Goal: Information Seeking & Learning: Learn about a topic

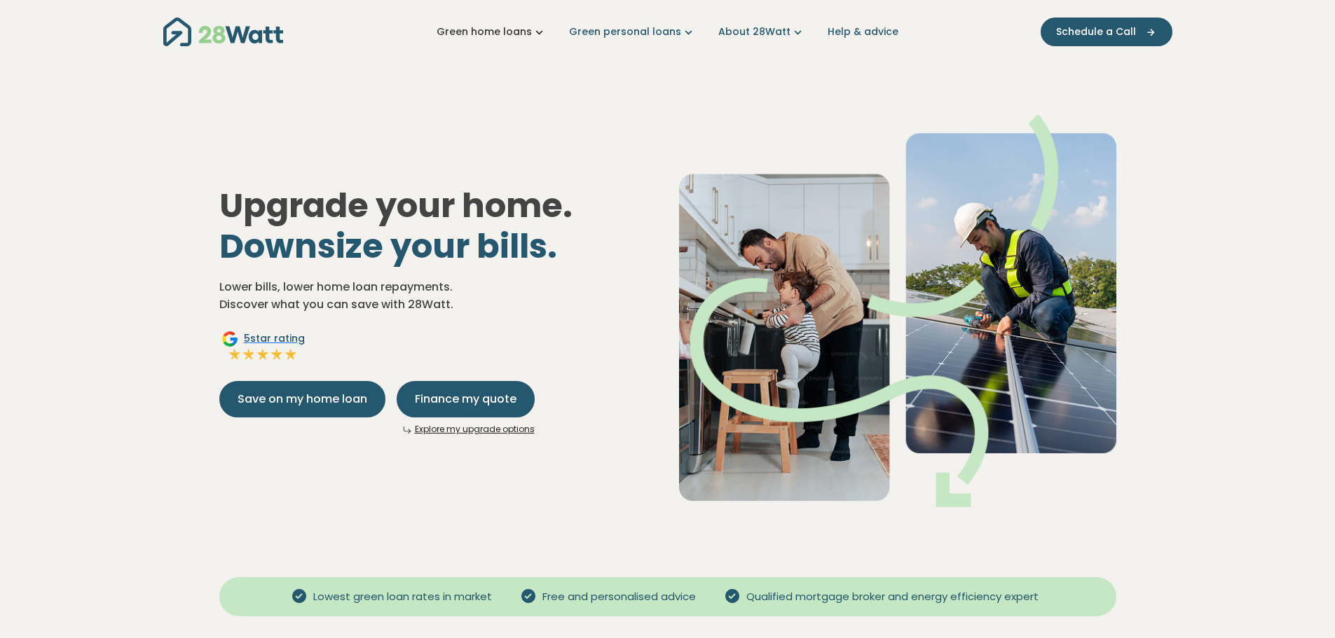
click at [534, 29] on link "Green home loans" at bounding box center [491, 32] width 110 height 15
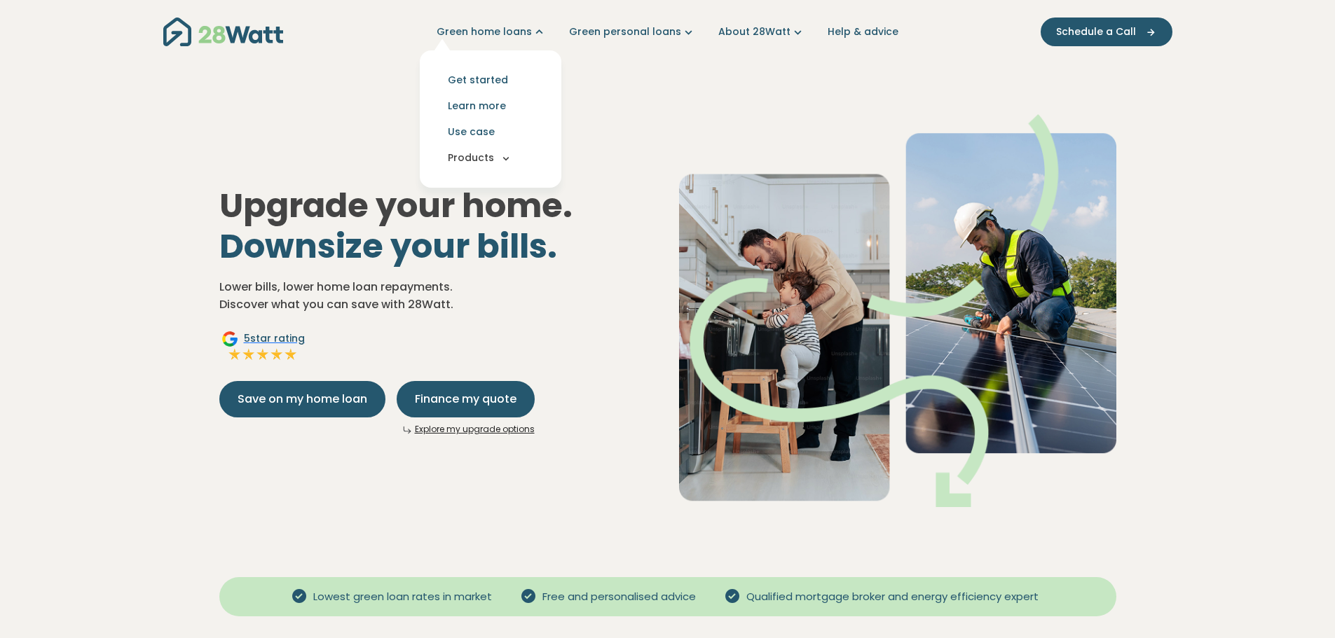
click at [499, 163] on button "Products" at bounding box center [490, 158] width 119 height 26
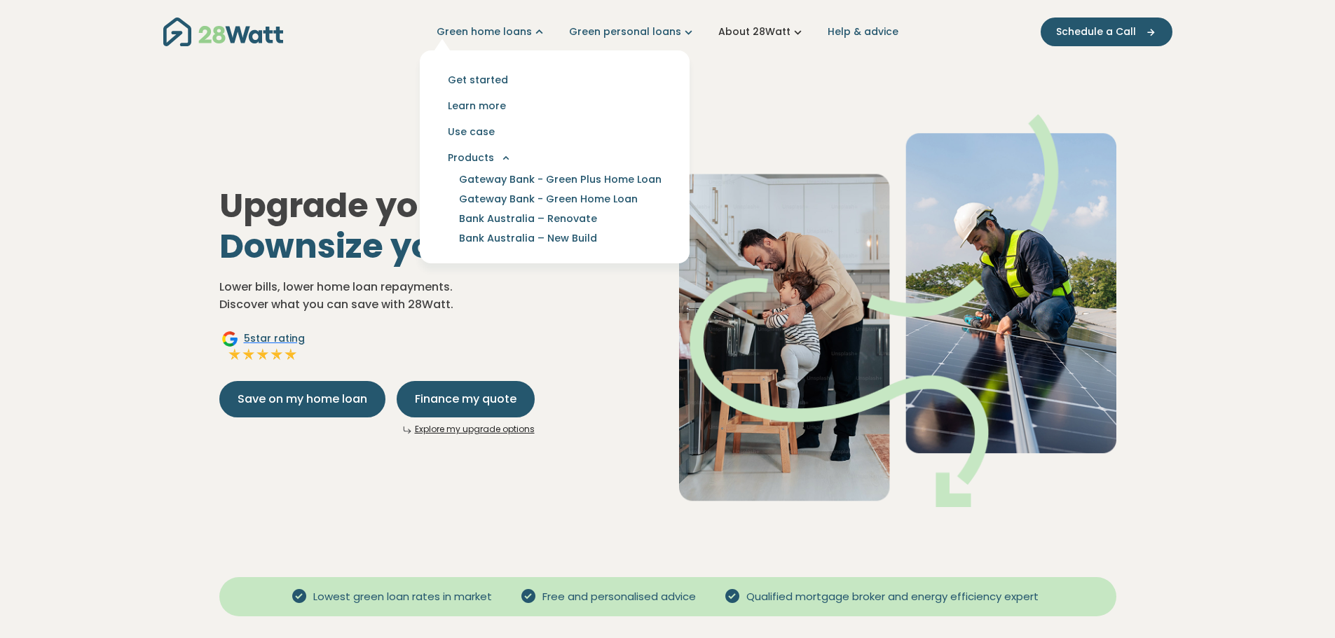
click at [759, 38] on link "About 28Watt" at bounding box center [761, 32] width 87 height 15
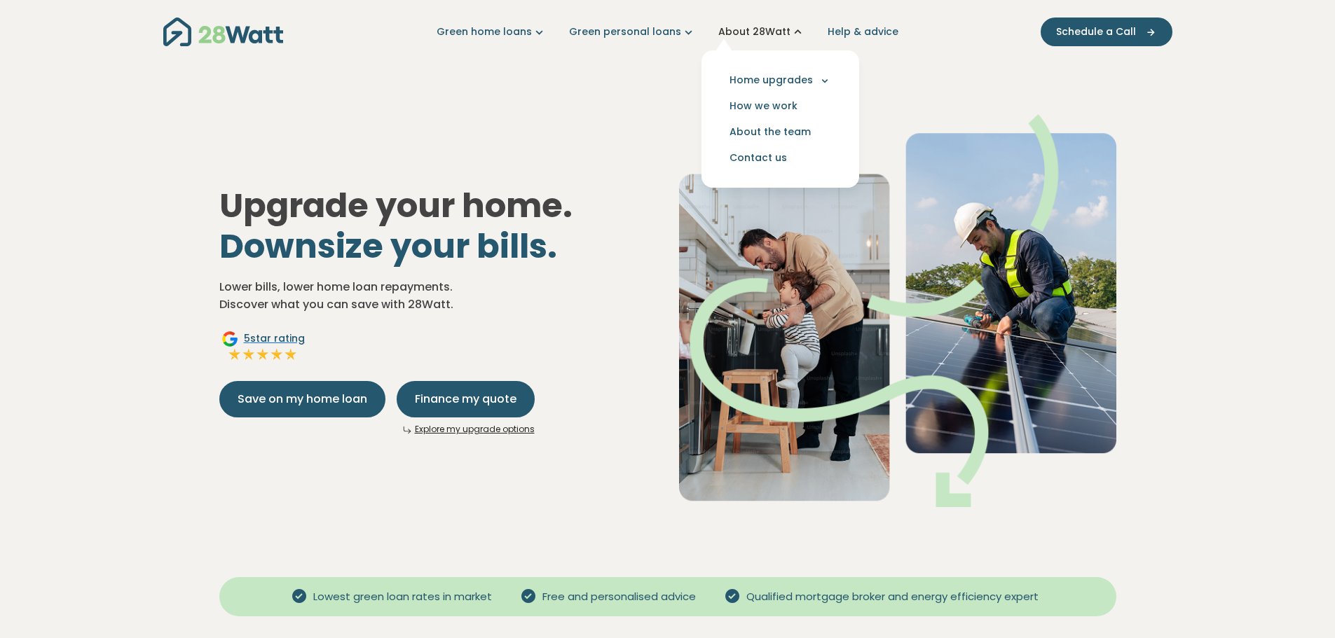
click at [759, 37] on link "About 28Watt" at bounding box center [761, 32] width 87 height 15
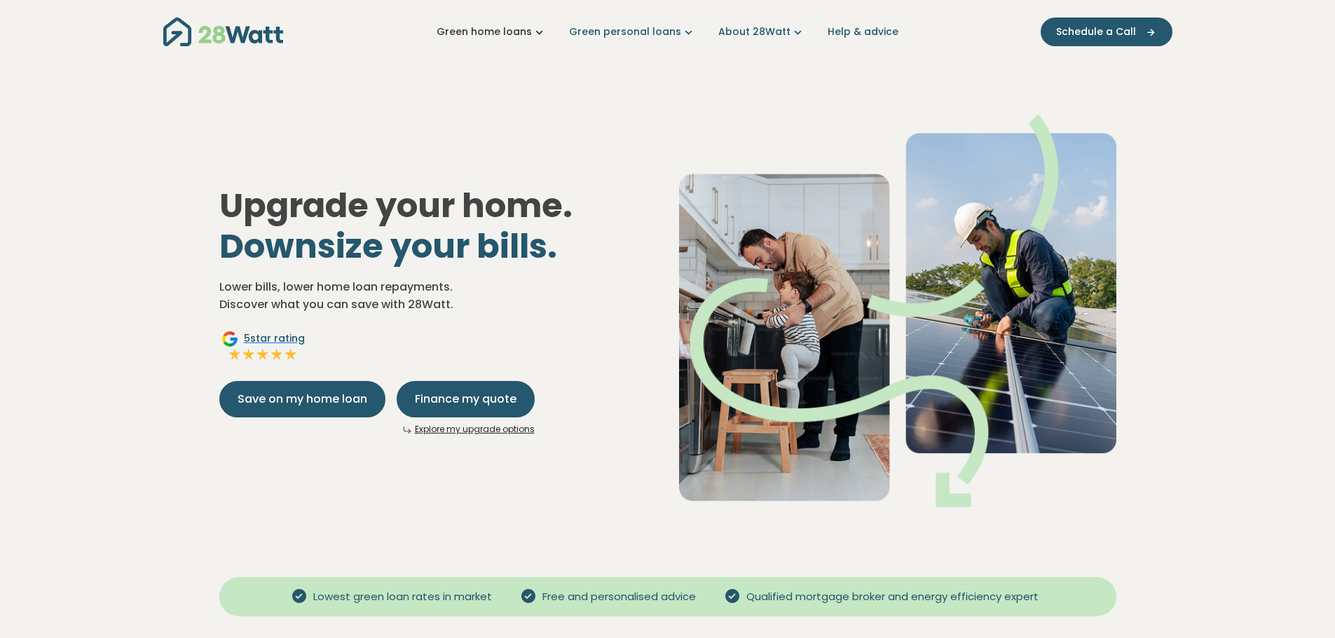
click at [544, 39] on icon "Main navigation" at bounding box center [539, 32] width 15 height 15
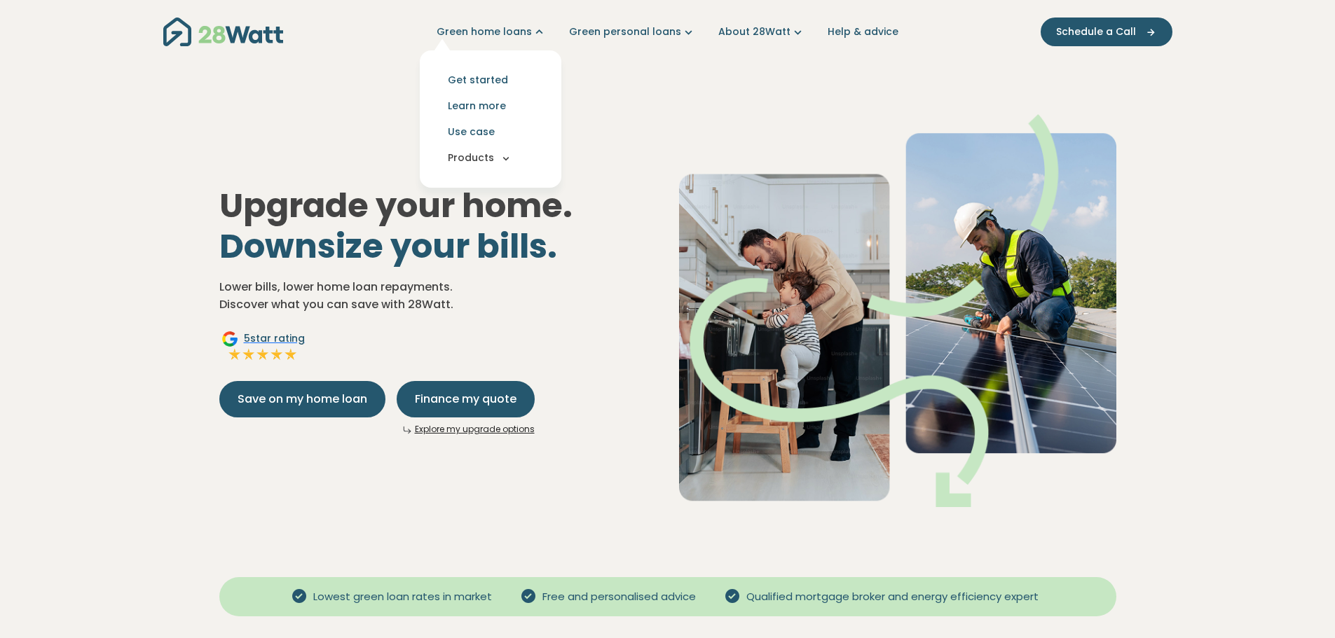
click at [504, 154] on button "Products" at bounding box center [490, 158] width 119 height 26
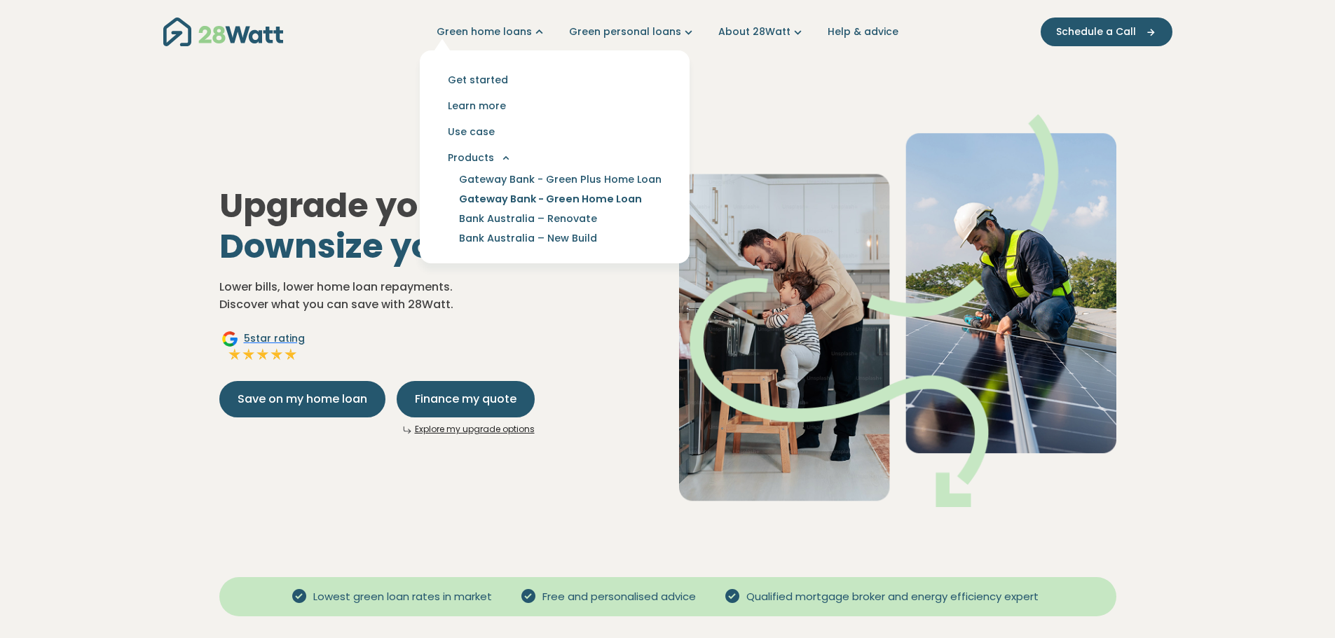
click at [534, 198] on link "Gateway Bank - Green Home Loan" at bounding box center [550, 199] width 216 height 20
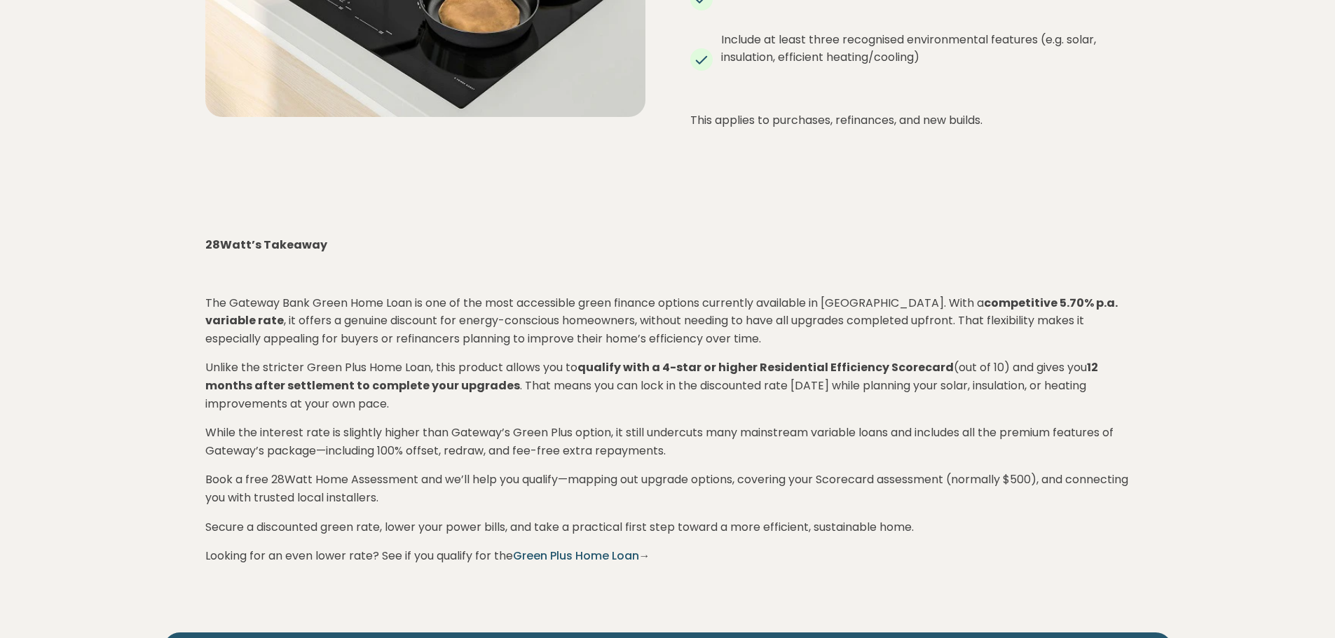
scroll to position [3082, 0]
